Goal: Task Accomplishment & Management: Use online tool/utility

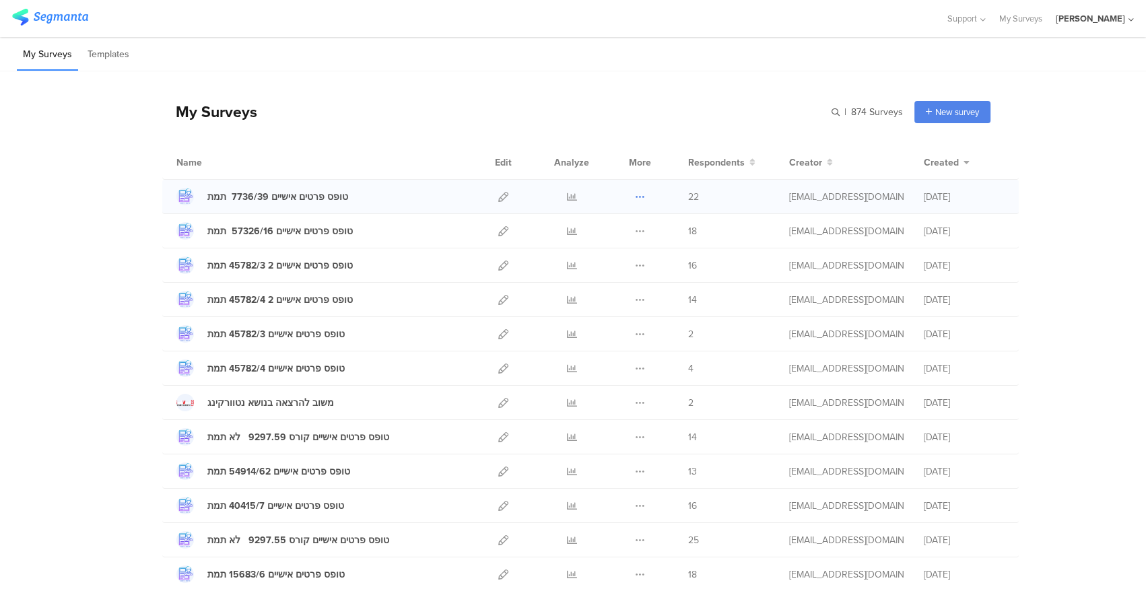
click at [639, 193] on icon at bounding box center [640, 197] width 10 height 10
click at [616, 231] on button "Duplicate" at bounding box center [613, 231] width 74 height 24
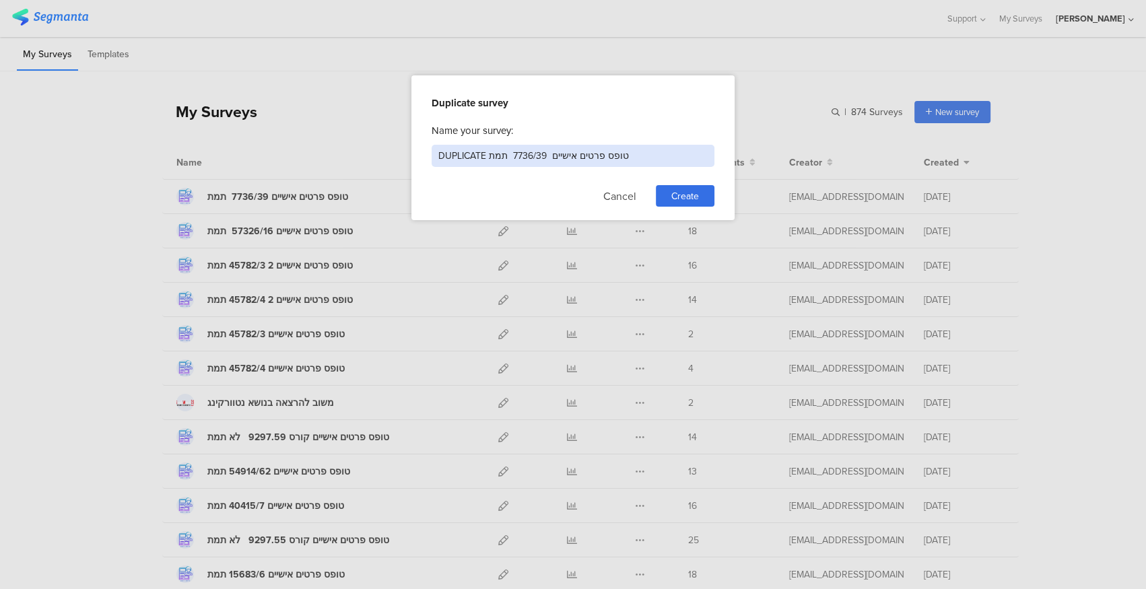
drag, startPoint x: 485, startPoint y: 153, endPoint x: 395, endPoint y: 149, distance: 90.3
click at [397, 149] on div "Duplicate survey Name your survey: DUPLICATE טופס פרטים אישיים 7736/39 תמת Canc…" at bounding box center [573, 294] width 1146 height 589
drag, startPoint x: 464, startPoint y: 153, endPoint x: 498, endPoint y: 152, distance: 33.7
click at [498, 152] on input "טופס פרטים אישיים 7736/39 תמת" at bounding box center [573, 156] width 283 height 22
type input "טופס פרטים אישיים 57326/11 תמת"
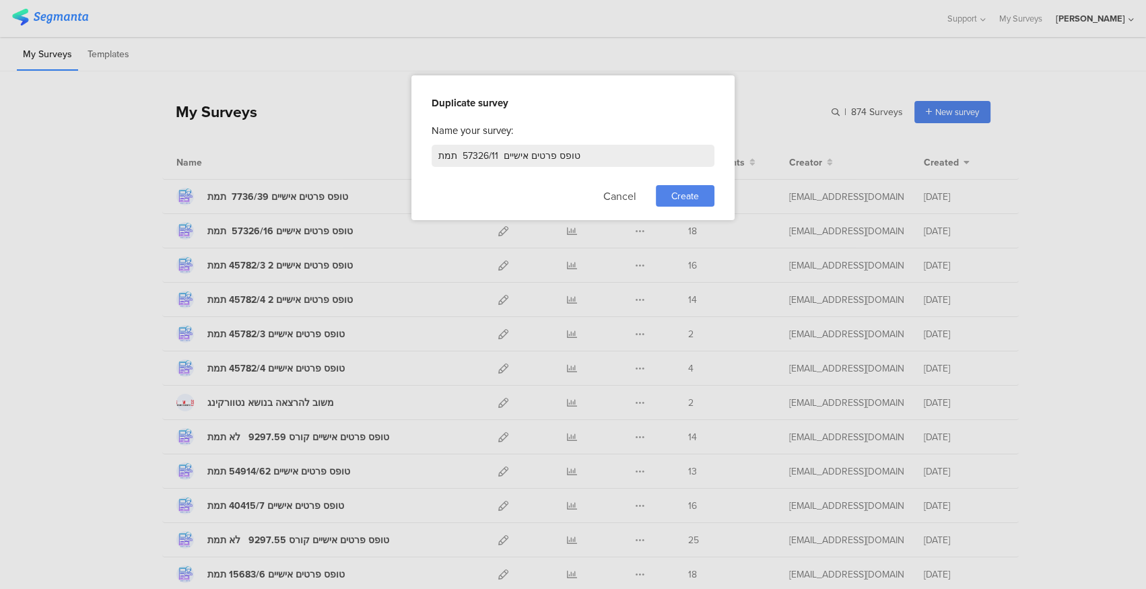
click at [679, 191] on span "Create" at bounding box center [685, 196] width 28 height 14
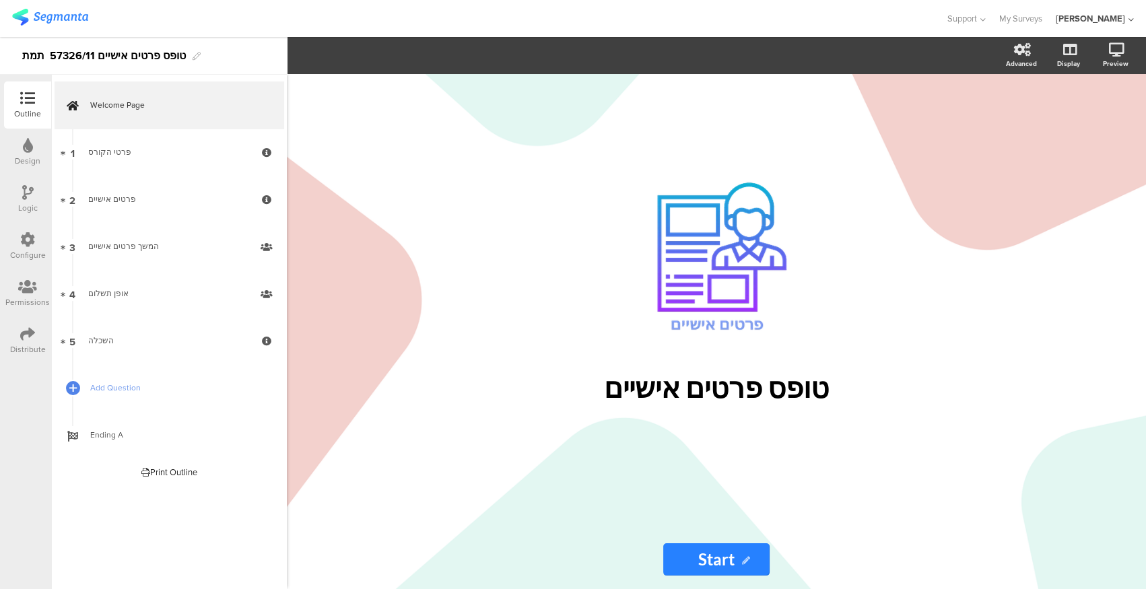
click at [22, 333] on icon at bounding box center [27, 334] width 15 height 15
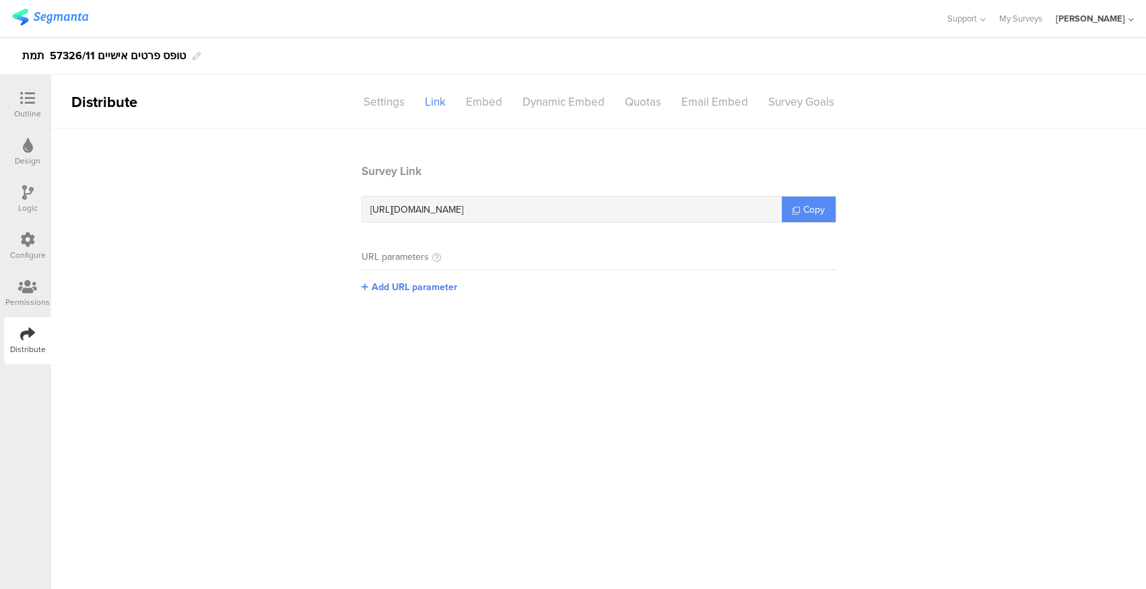
click at [809, 208] on span "Copy" at bounding box center [814, 210] width 22 height 14
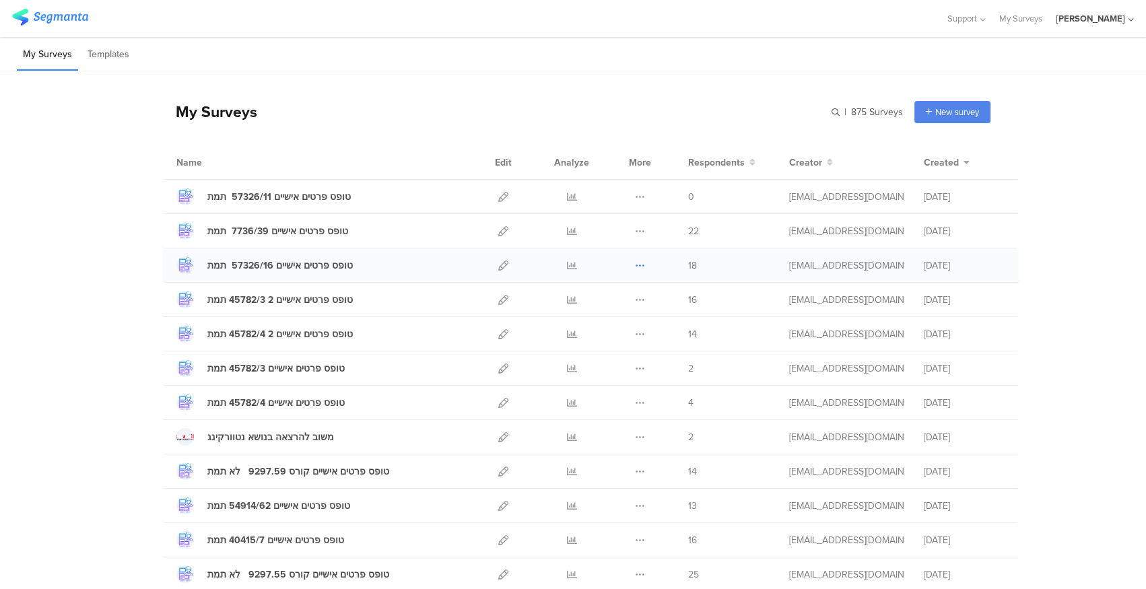
click at [638, 267] on icon at bounding box center [640, 266] width 10 height 10
click at [612, 321] on link "Export" at bounding box center [613, 324] width 74 height 24
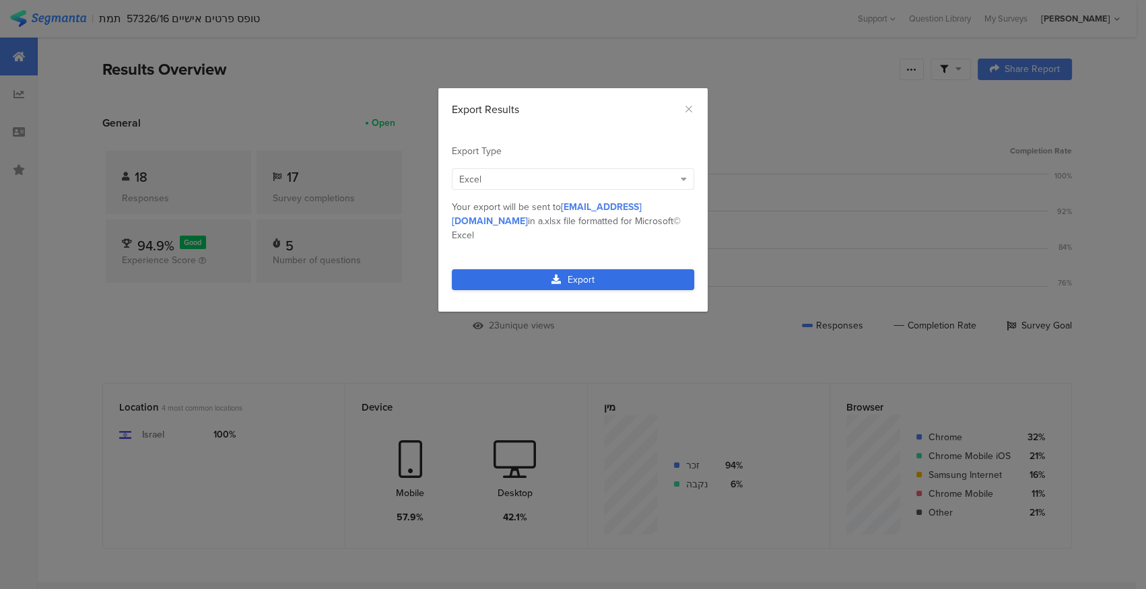
click at [566, 269] on link "Export" at bounding box center [573, 279] width 242 height 21
